Goal: Task Accomplishment & Management: Use online tool/utility

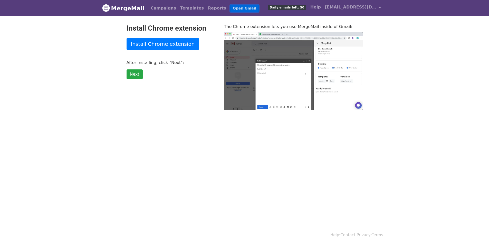
click at [230, 8] on link "Open Gmail" at bounding box center [244, 8] width 28 height 7
click at [358, 8] on span "[EMAIL_ADDRESS][DOMAIN_NAME]" at bounding box center [350, 7] width 51 height 6
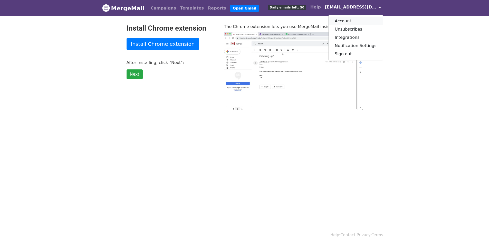
click at [344, 21] on link "Account" at bounding box center [356, 21] width 54 height 8
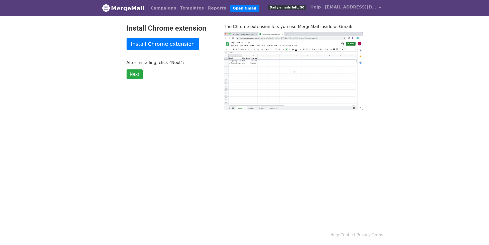
type input "45.61"
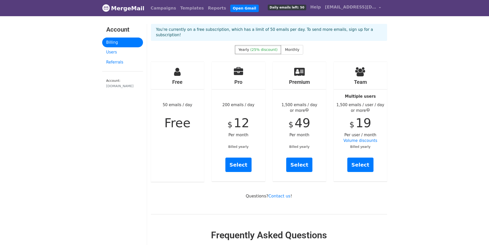
click at [171, 72] on div "Free 50 emails / day Free" at bounding box center [177, 122] width 53 height 120
click at [179, 79] on h4 "Free" at bounding box center [177, 82] width 53 height 6
click at [173, 120] on span "Free" at bounding box center [177, 123] width 26 height 14
click at [266, 47] on span "(25% discount)" at bounding box center [263, 49] width 27 height 4
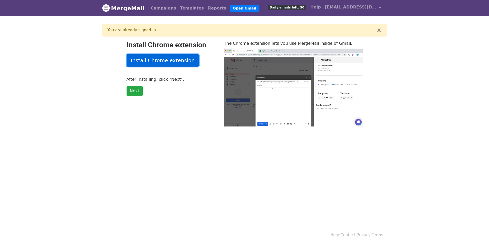
click at [181, 61] on link "Install Chrome extension" at bounding box center [163, 60] width 73 height 12
type input "12.49"
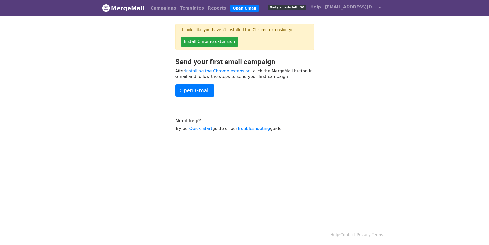
click at [326, 48] on div "It looks like you haven't installed the Chrome extension yet. Install Chrome ex…" at bounding box center [244, 41] width 293 height 34
click at [230, 8] on link "Open Gmail" at bounding box center [244, 8] width 28 height 7
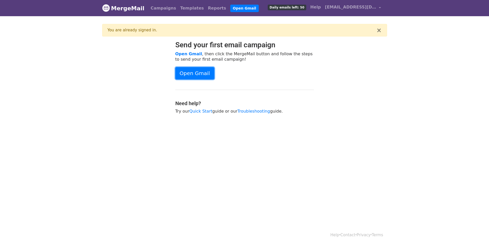
click at [203, 74] on link "Open Gmail" at bounding box center [194, 73] width 39 height 12
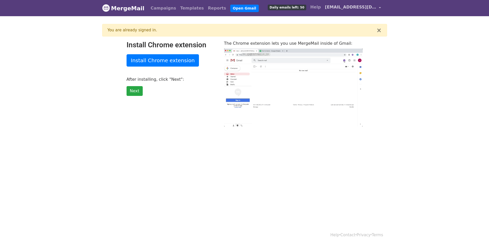
click at [352, 8] on span "[EMAIL_ADDRESS][DOMAIN_NAME]" at bounding box center [350, 7] width 51 height 6
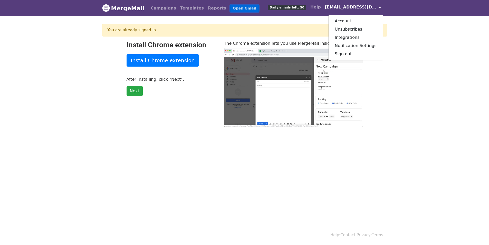
click at [230, 6] on link "Open Gmail" at bounding box center [244, 8] width 28 height 7
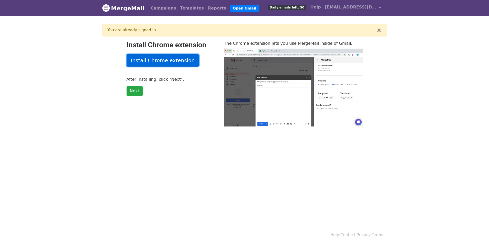
click at [158, 63] on link "Install Chrome extension" at bounding box center [163, 60] width 73 height 12
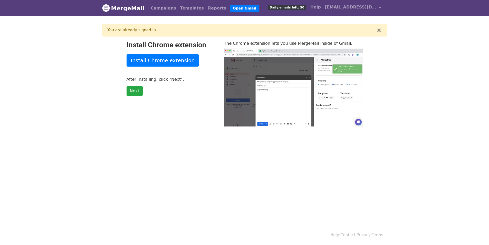
click at [305, 8] on span "Daily emails left: 50" at bounding box center [287, 8] width 38 height 6
type input "81.34"
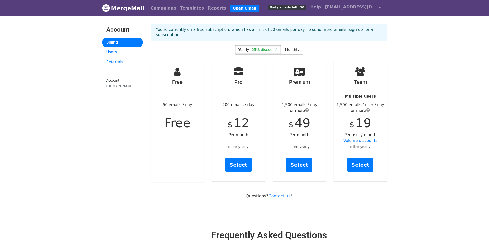
click at [181, 79] on h4 "Free" at bounding box center [177, 82] width 53 height 6
click at [180, 116] on span "Free" at bounding box center [177, 123] width 26 height 14
click at [286, 47] on span "Monthly" at bounding box center [292, 49] width 14 height 4
click at [264, 47] on span "(25% discount)" at bounding box center [263, 49] width 27 height 4
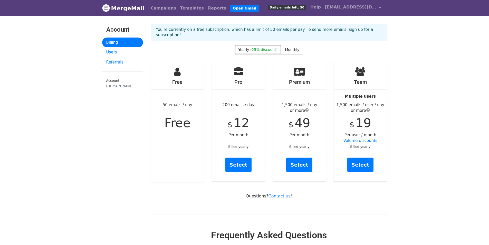
click at [312, 29] on p "You're currently on a free subscription, which has a limit of 50 emails per day…" at bounding box center [269, 32] width 226 height 11
click at [154, 9] on link "Campaigns" at bounding box center [164, 8] width 30 height 10
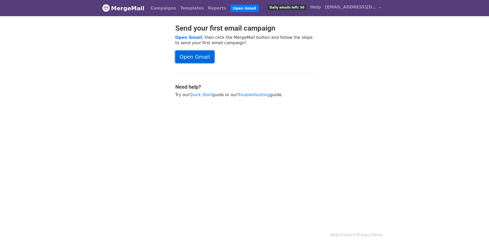
click at [186, 54] on link "Open Gmail" at bounding box center [194, 57] width 39 height 12
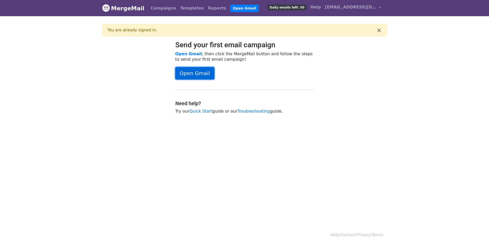
click at [195, 70] on link "Open Gmail" at bounding box center [194, 73] width 39 height 12
